Goal: Transaction & Acquisition: Book appointment/travel/reservation

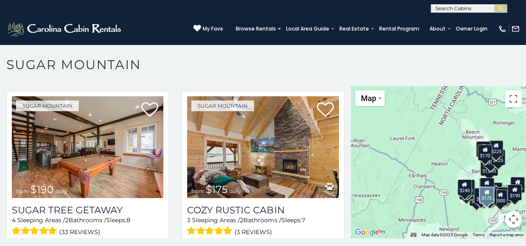
scroll to position [741, 0]
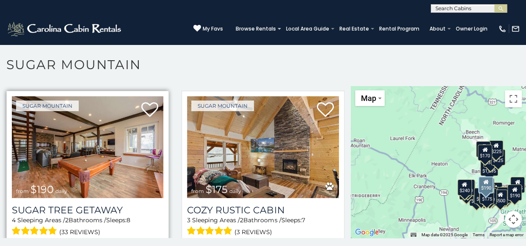
click at [91, 151] on img at bounding box center [88, 147] width 152 height 102
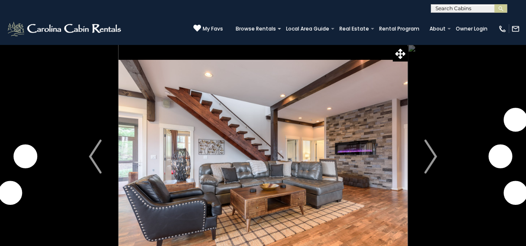
click at [439, 144] on button "Next" at bounding box center [431, 156] width 46 height 224
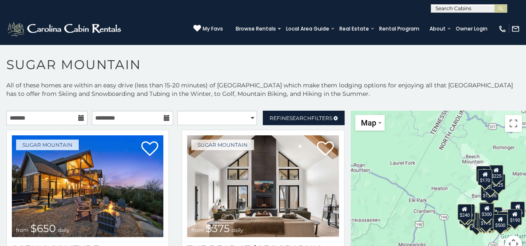
scroll to position [4, 0]
